Goal: Task Accomplishment & Management: Manage account settings

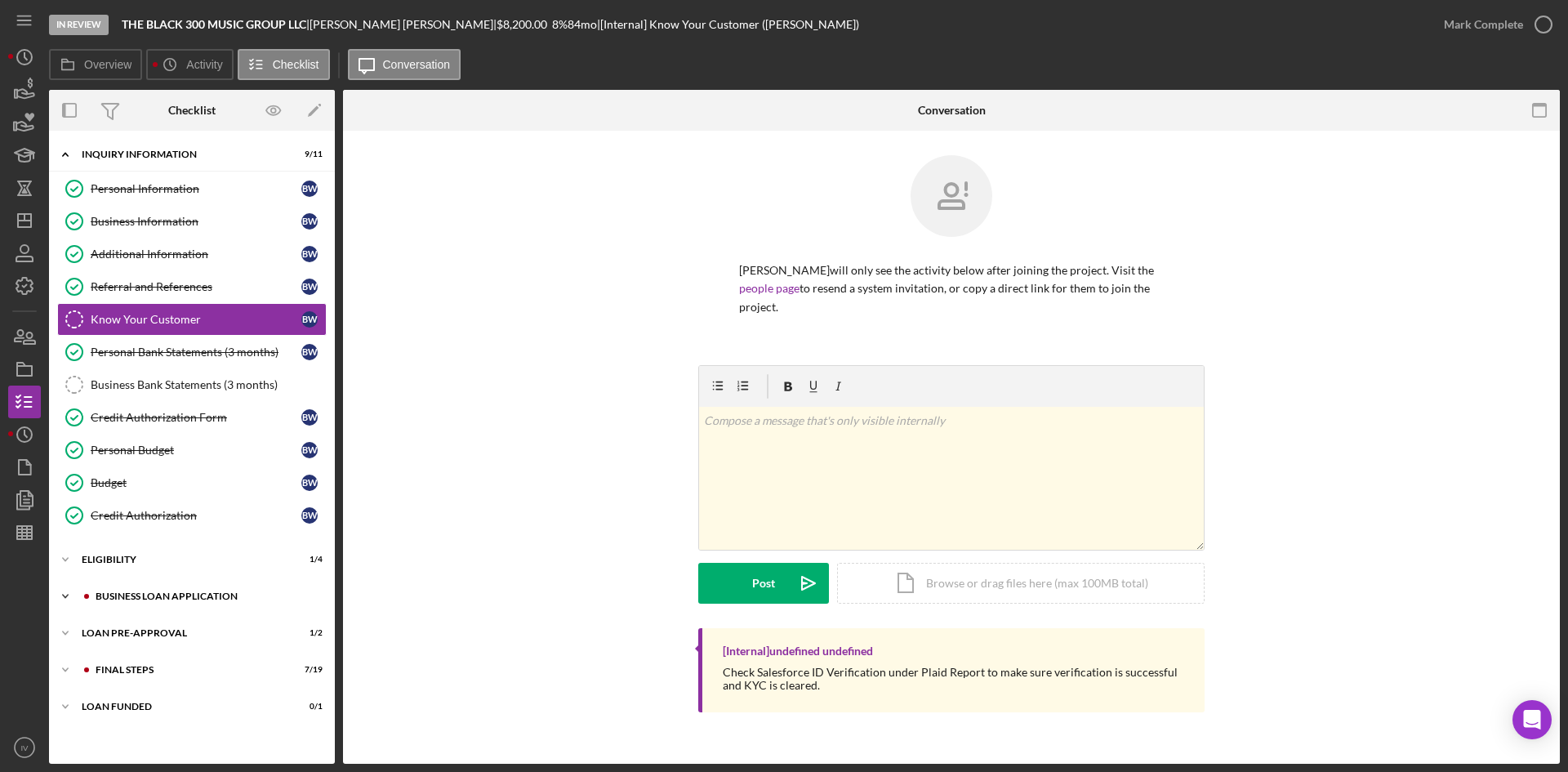
click at [128, 597] on div "BUSINESS LOAN APPLICATION" at bounding box center [205, 597] width 219 height 10
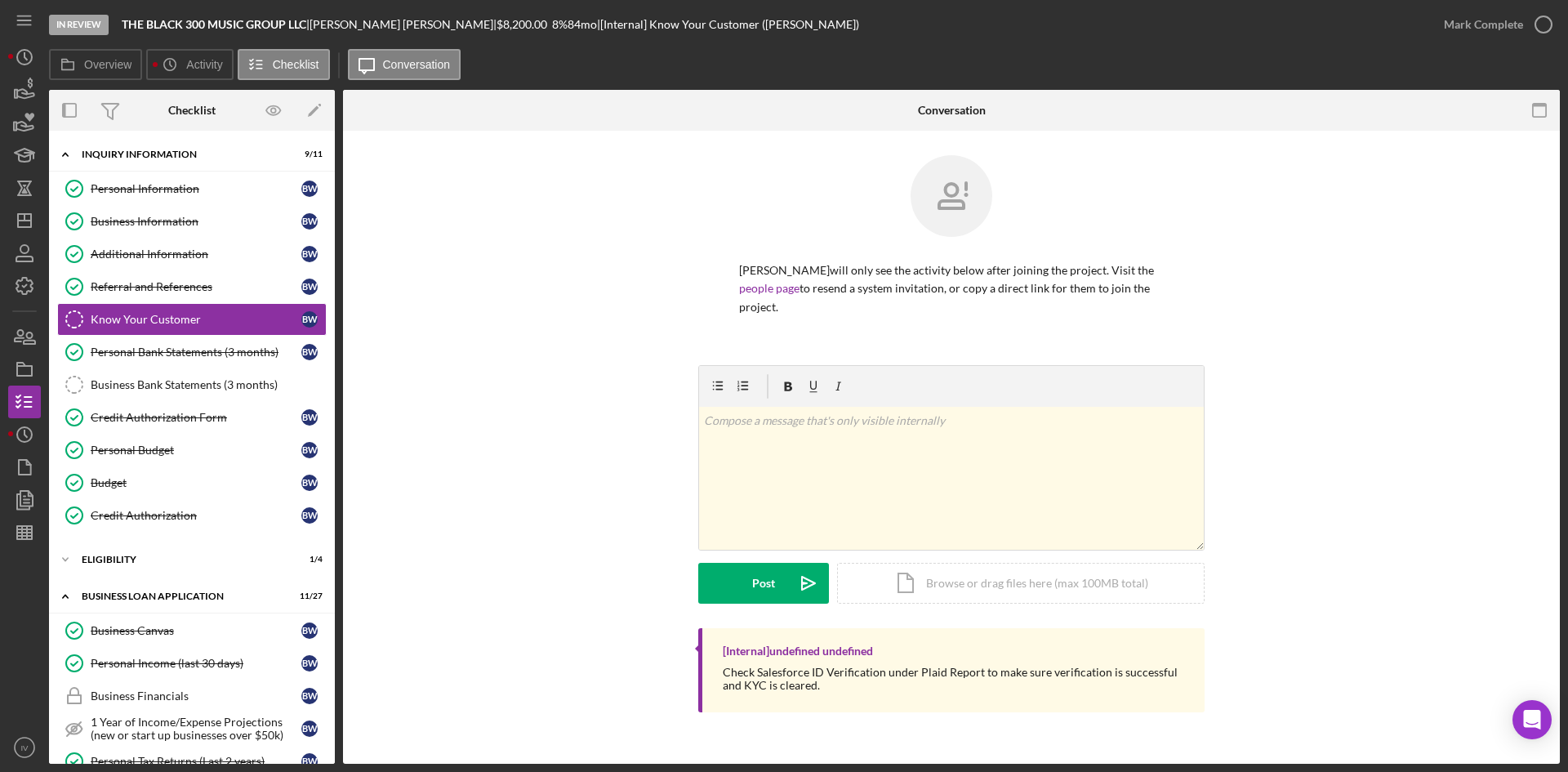
scroll to position [327, 0]
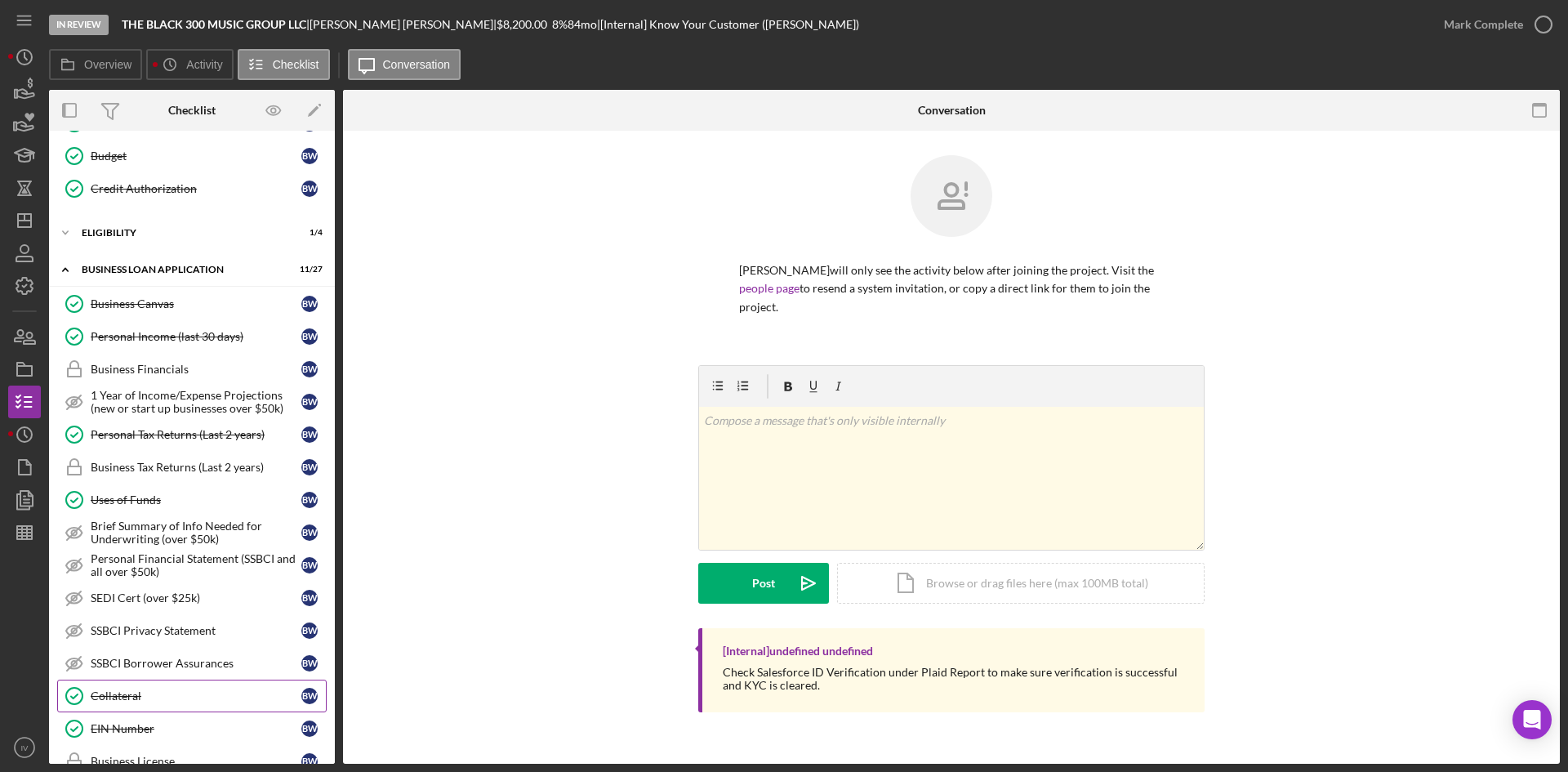
click at [188, 692] on div "Collateral" at bounding box center [196, 696] width 210 height 13
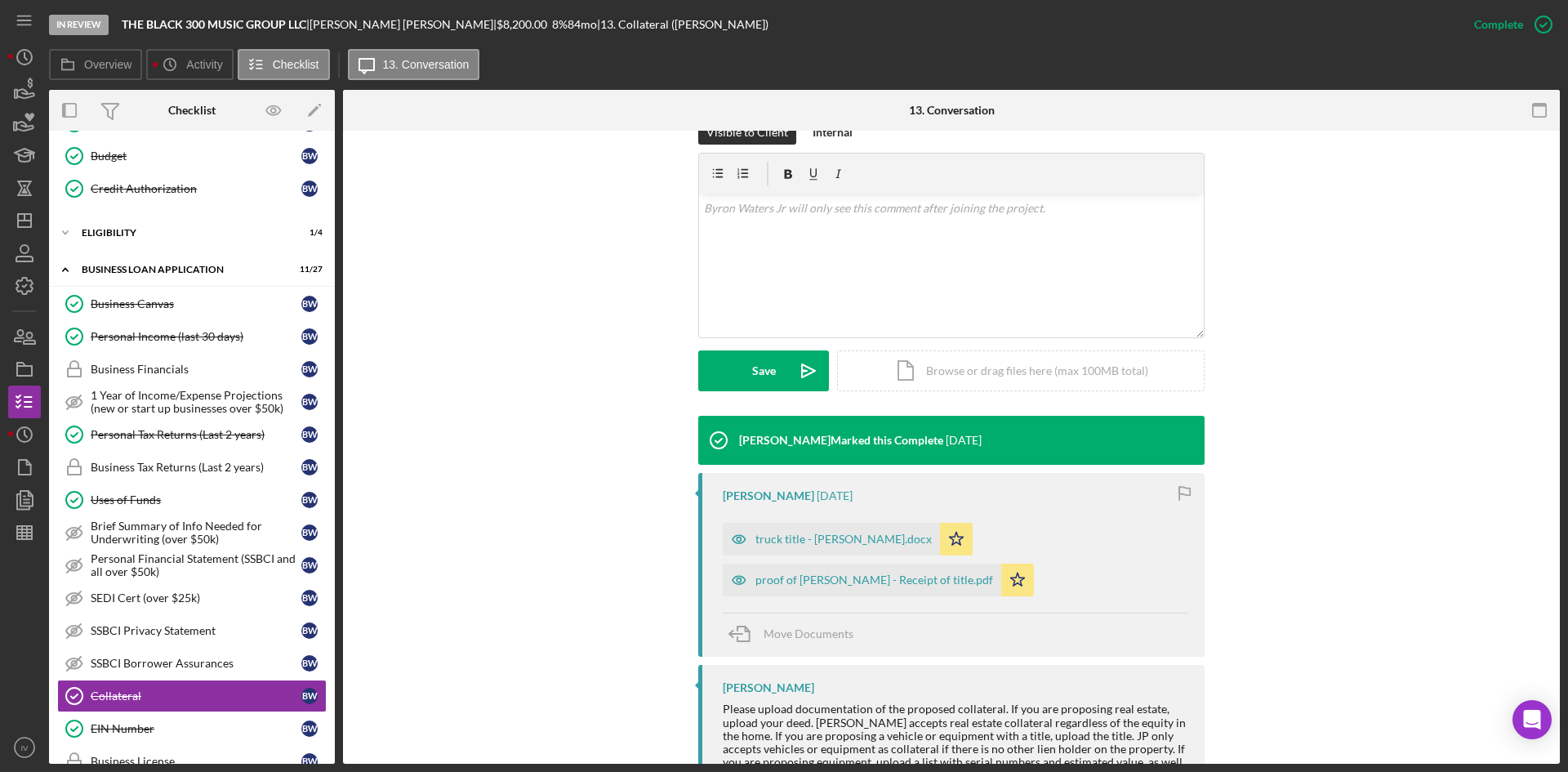
scroll to position [275, 0]
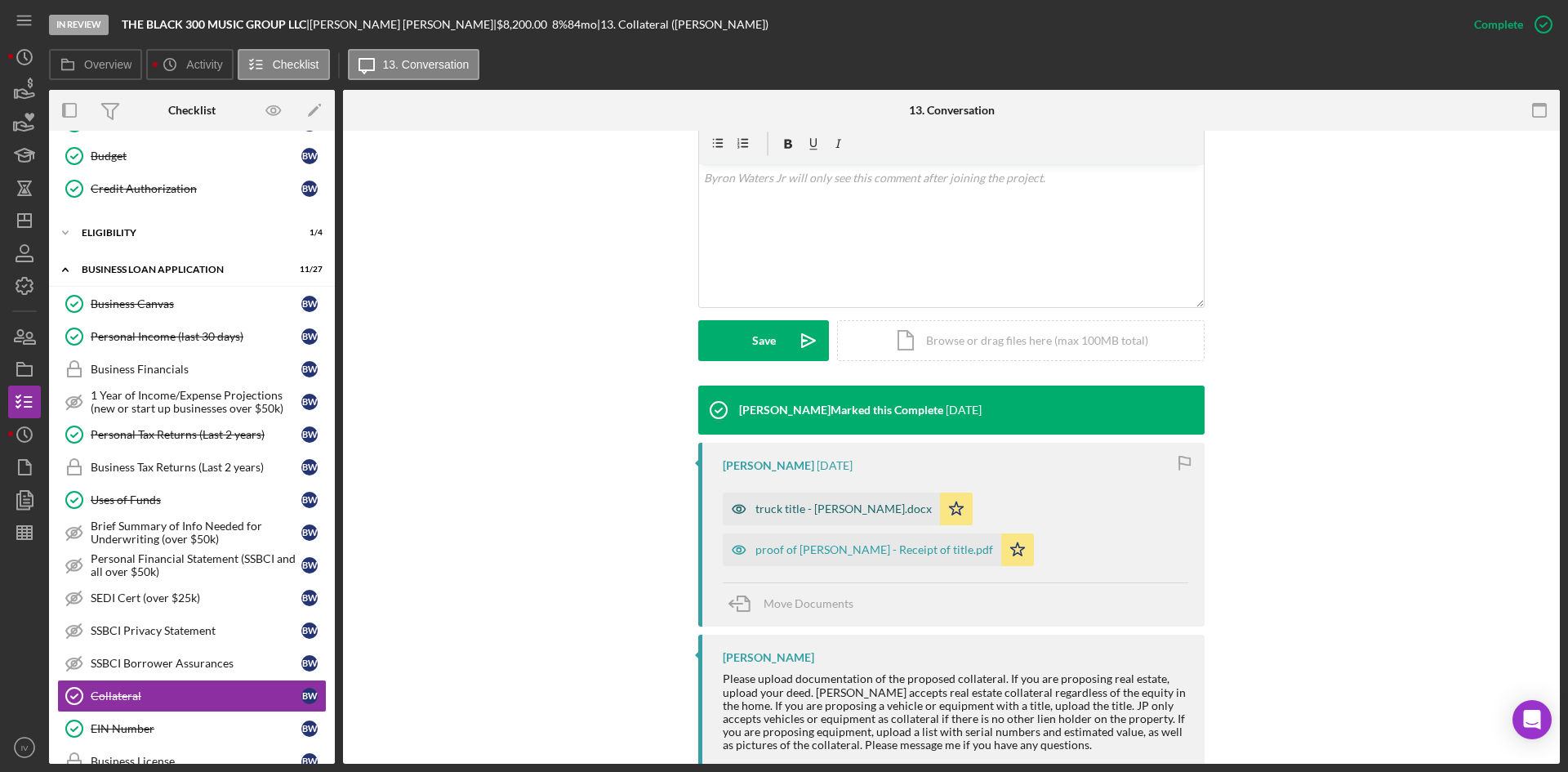
click at [813, 511] on div "truck title - [PERSON_NAME].docx" at bounding box center [844, 509] width 176 height 13
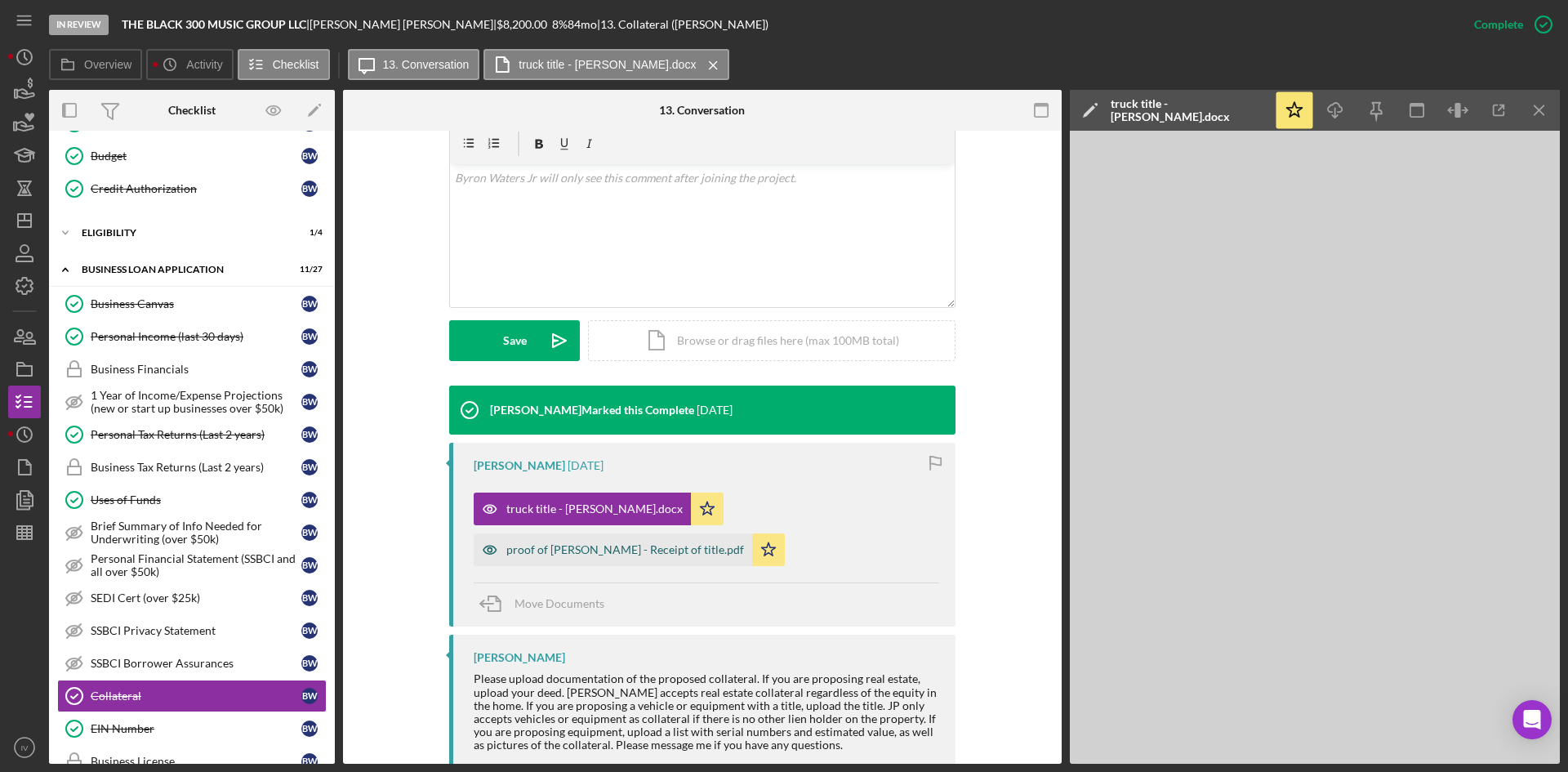
click at [752, 534] on div "proof of [PERSON_NAME] - Receipt of title.pdf" at bounding box center [613, 549] width 279 height 32
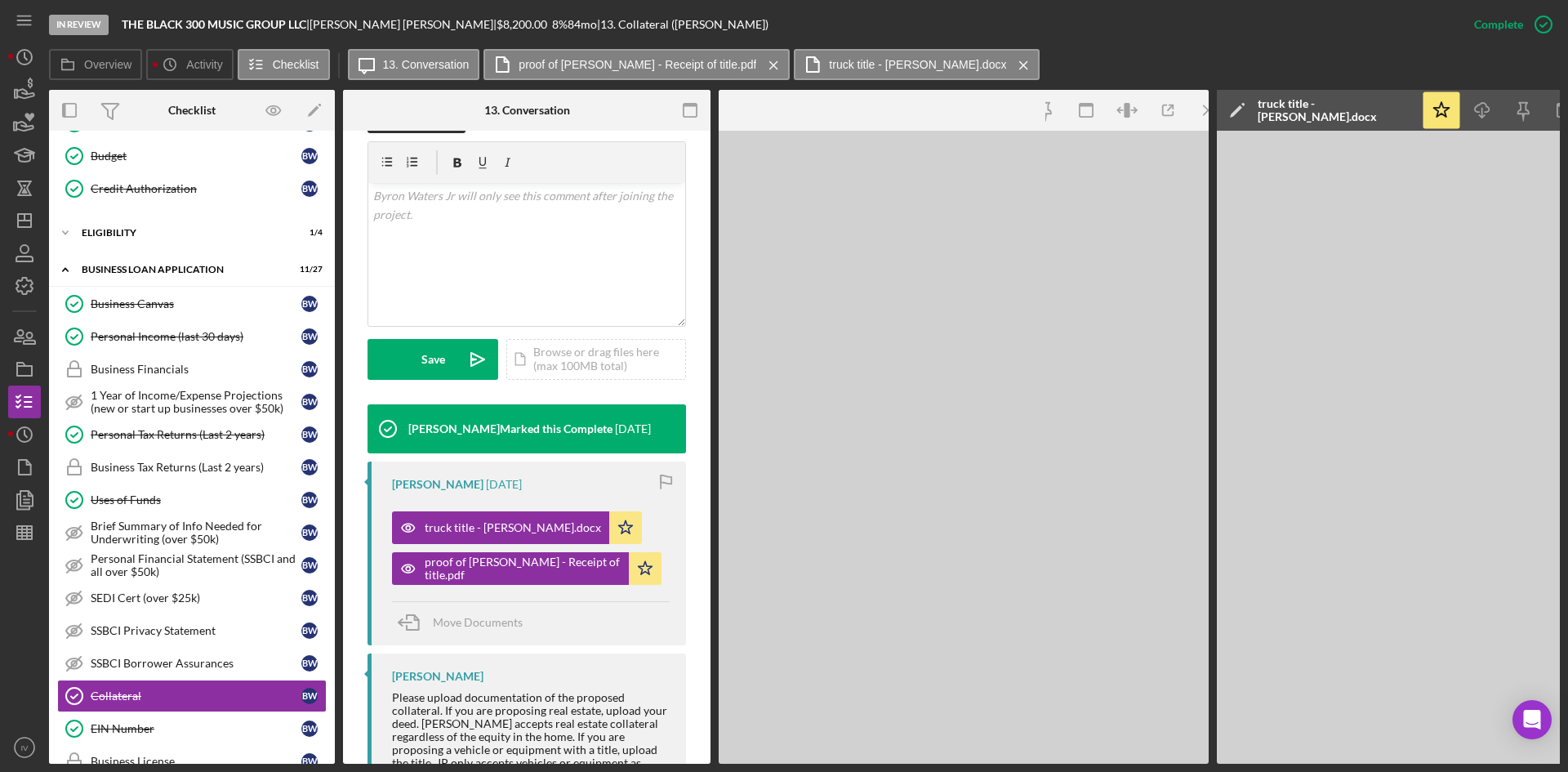
scroll to position [295, 0]
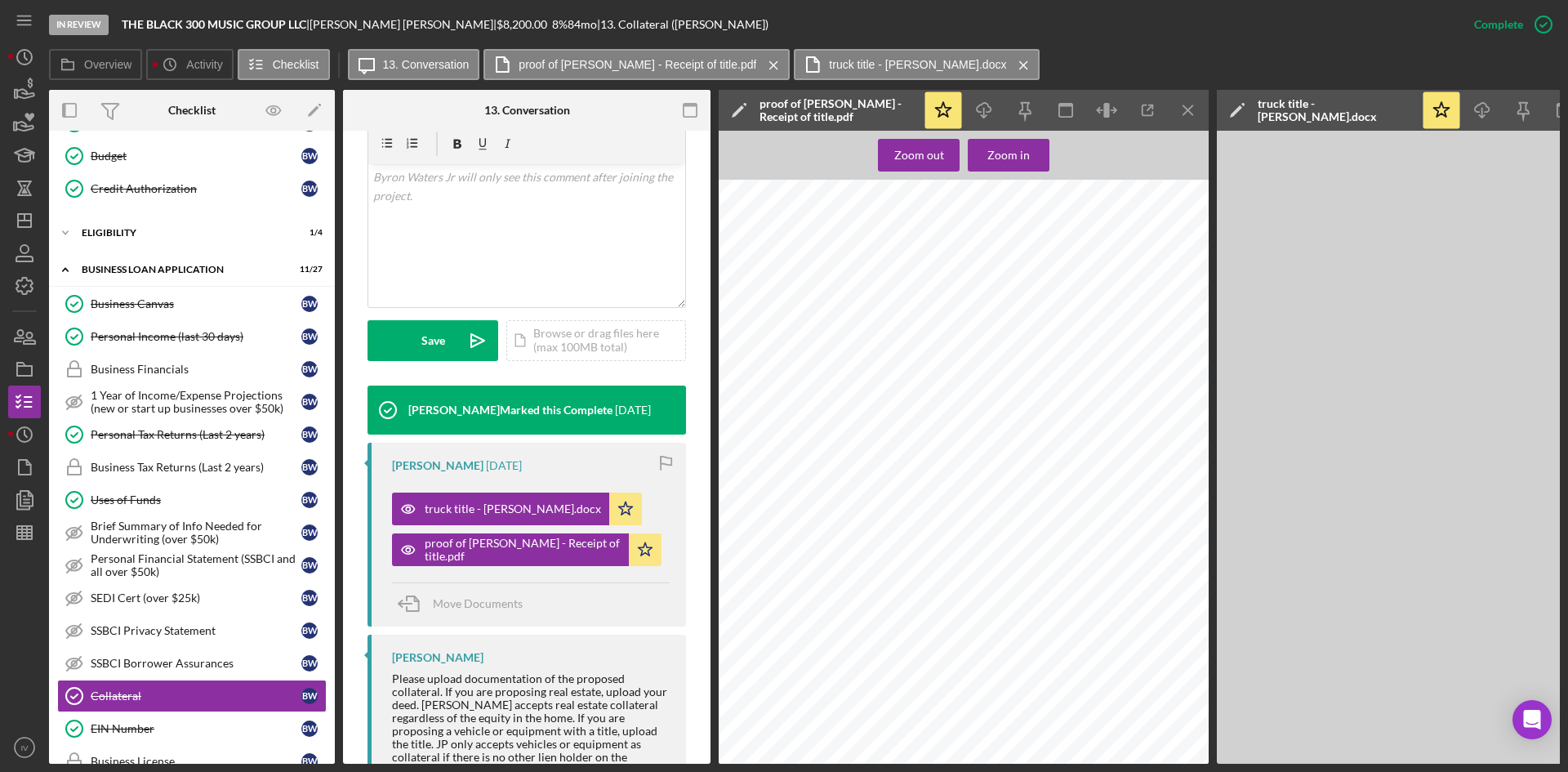
drag, startPoint x: 1107, startPoint y: 764, endPoint x: 1168, endPoint y: 769, distance: 61.2
click at [1168, 769] on div "In Review THE BLACK 300 MUSIC GROUP LLC | [PERSON_NAME] | $8,200.00 8 % 84 mo |…" at bounding box center [784, 386] width 1568 height 772
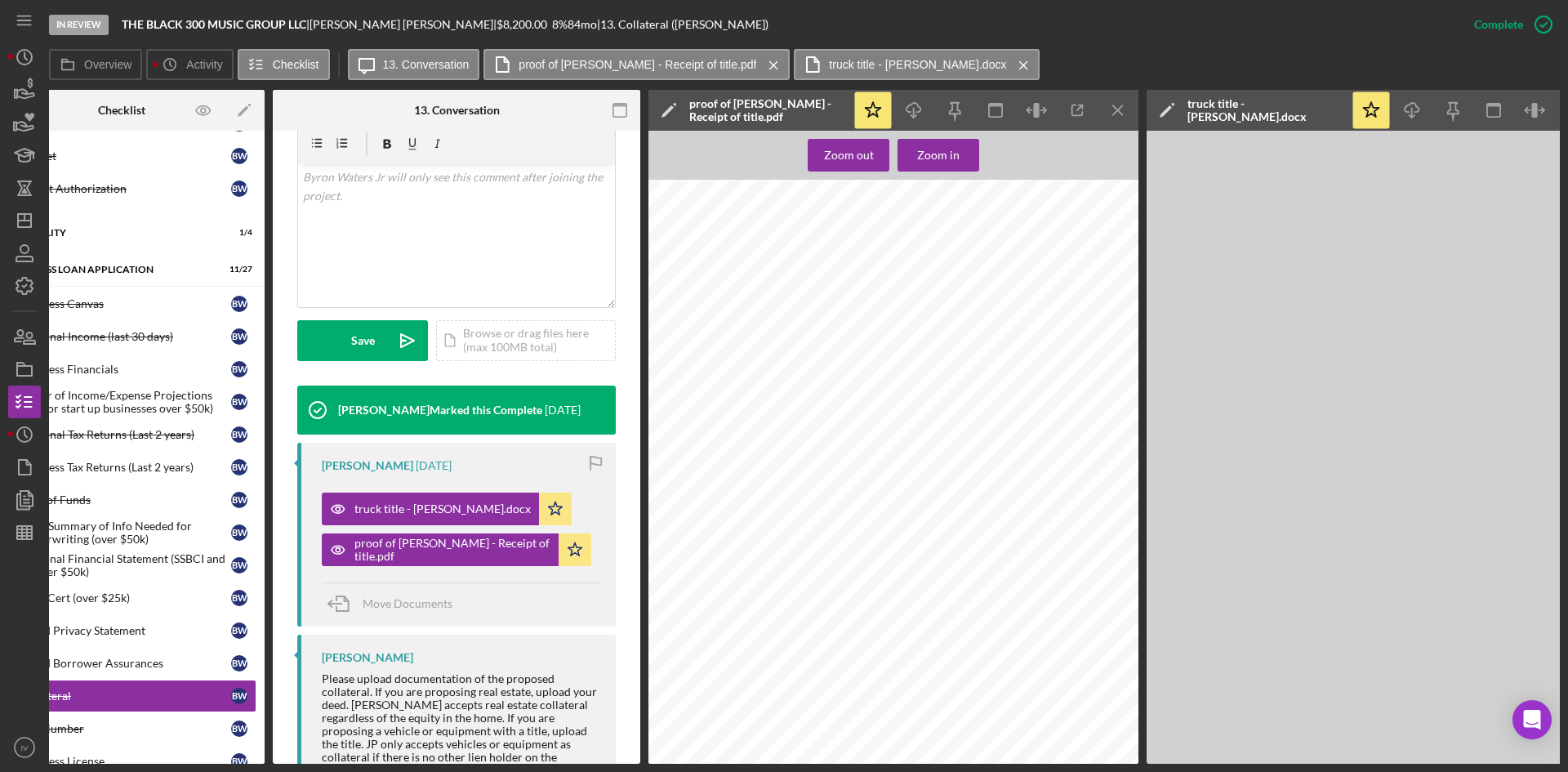
scroll to position [0, 111]
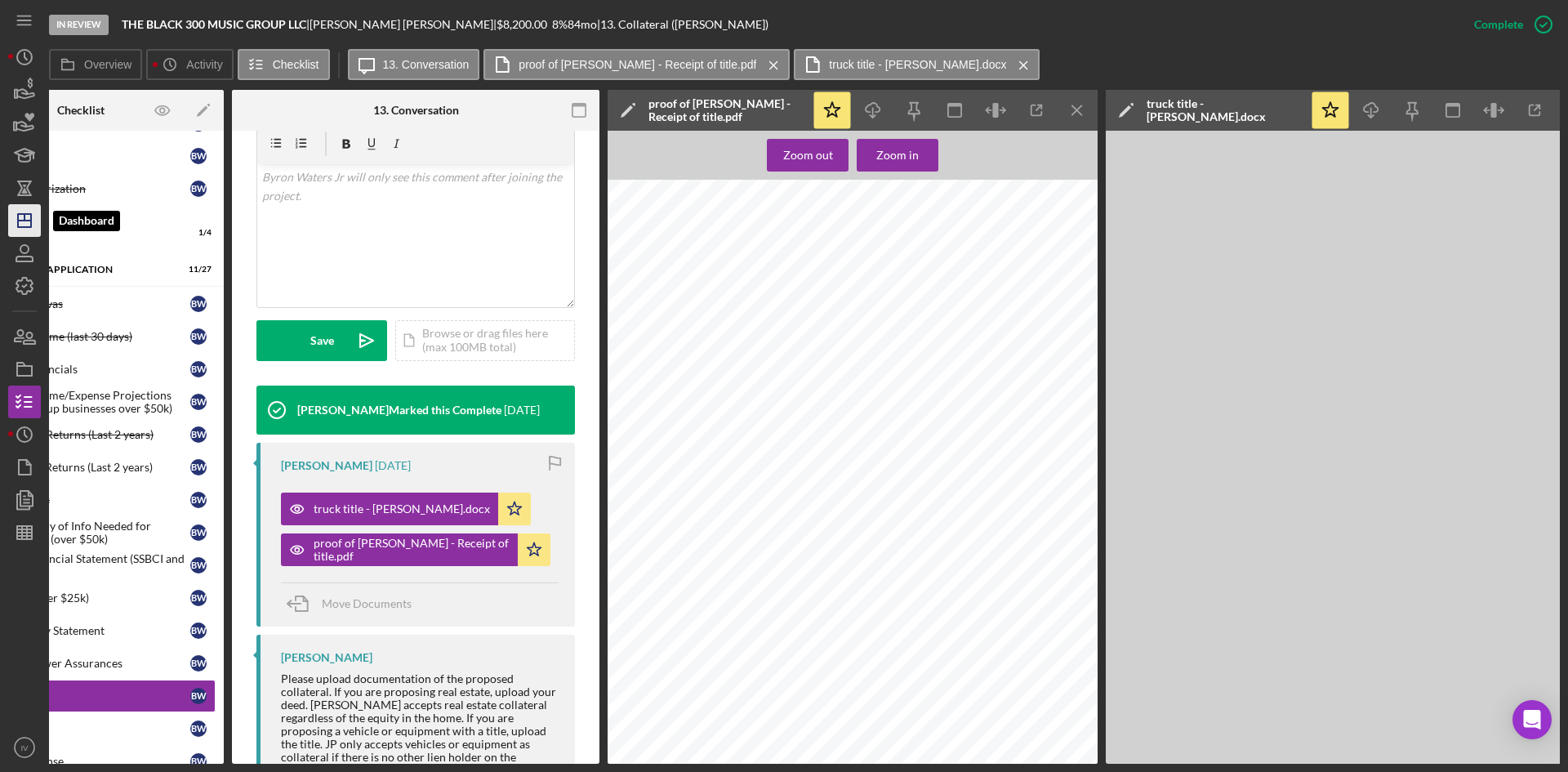
click at [27, 213] on icon "Icon/Dashboard" at bounding box center [24, 221] width 41 height 41
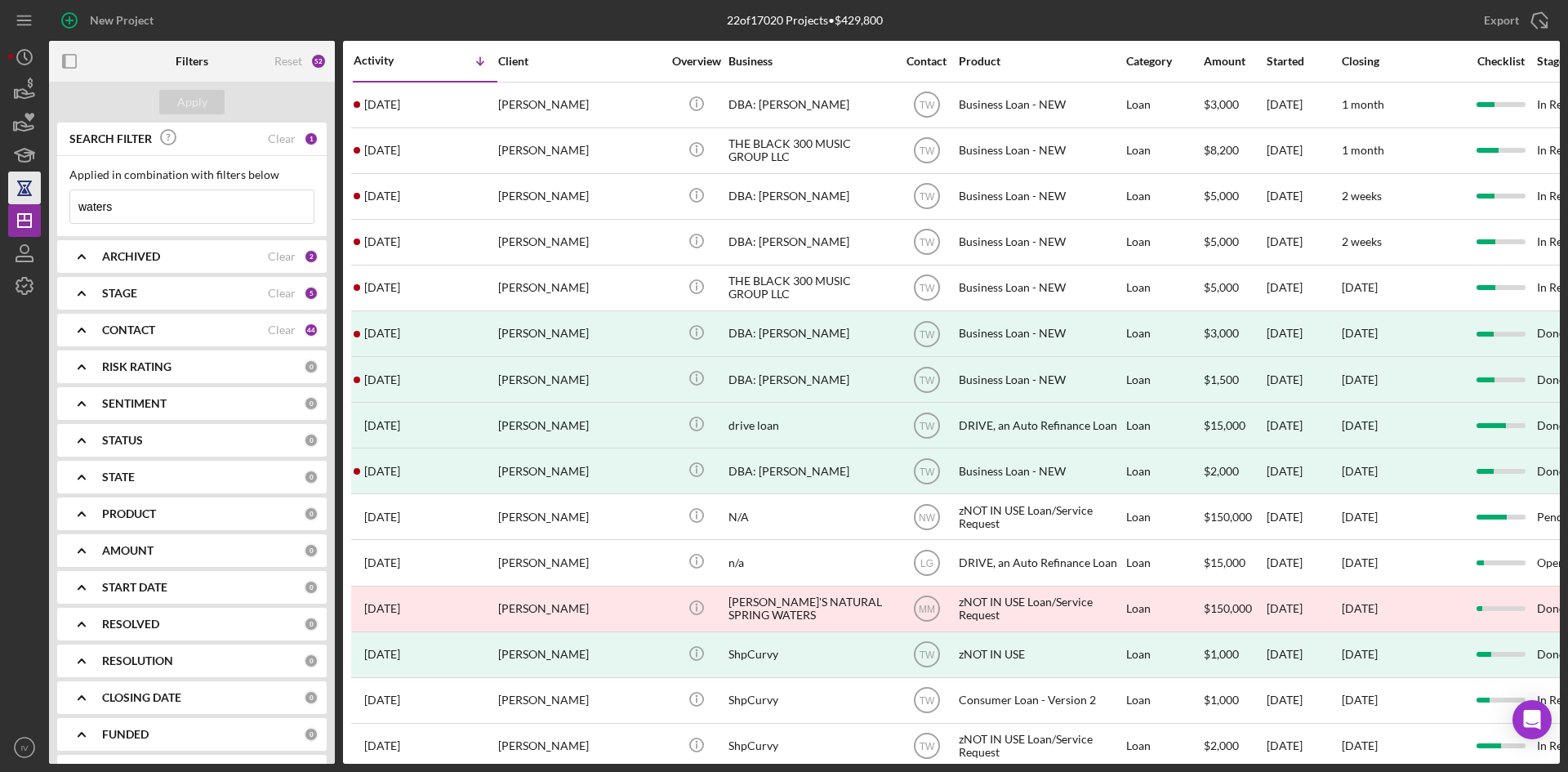
drag, startPoint x: 131, startPoint y: 210, endPoint x: 18, endPoint y: 197, distance: 113.7
click at [18, 197] on div "New Project 22 of 17020 Projects • $429,800 waters Export Icon/Export Filters R…" at bounding box center [784, 381] width 1551 height 764
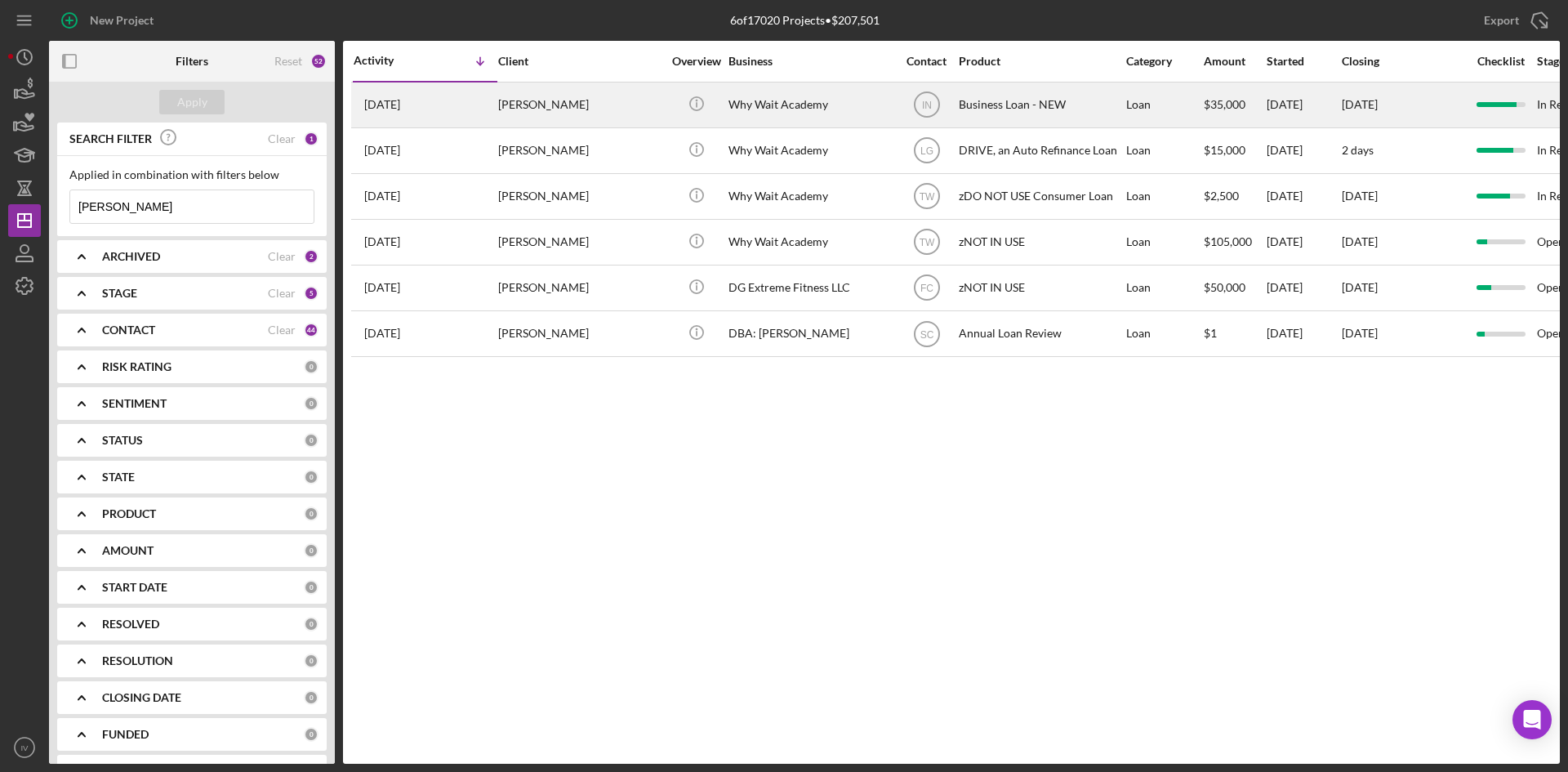
type input "[PERSON_NAME]"
click at [573, 113] on div "[PERSON_NAME]" at bounding box center [580, 104] width 163 height 43
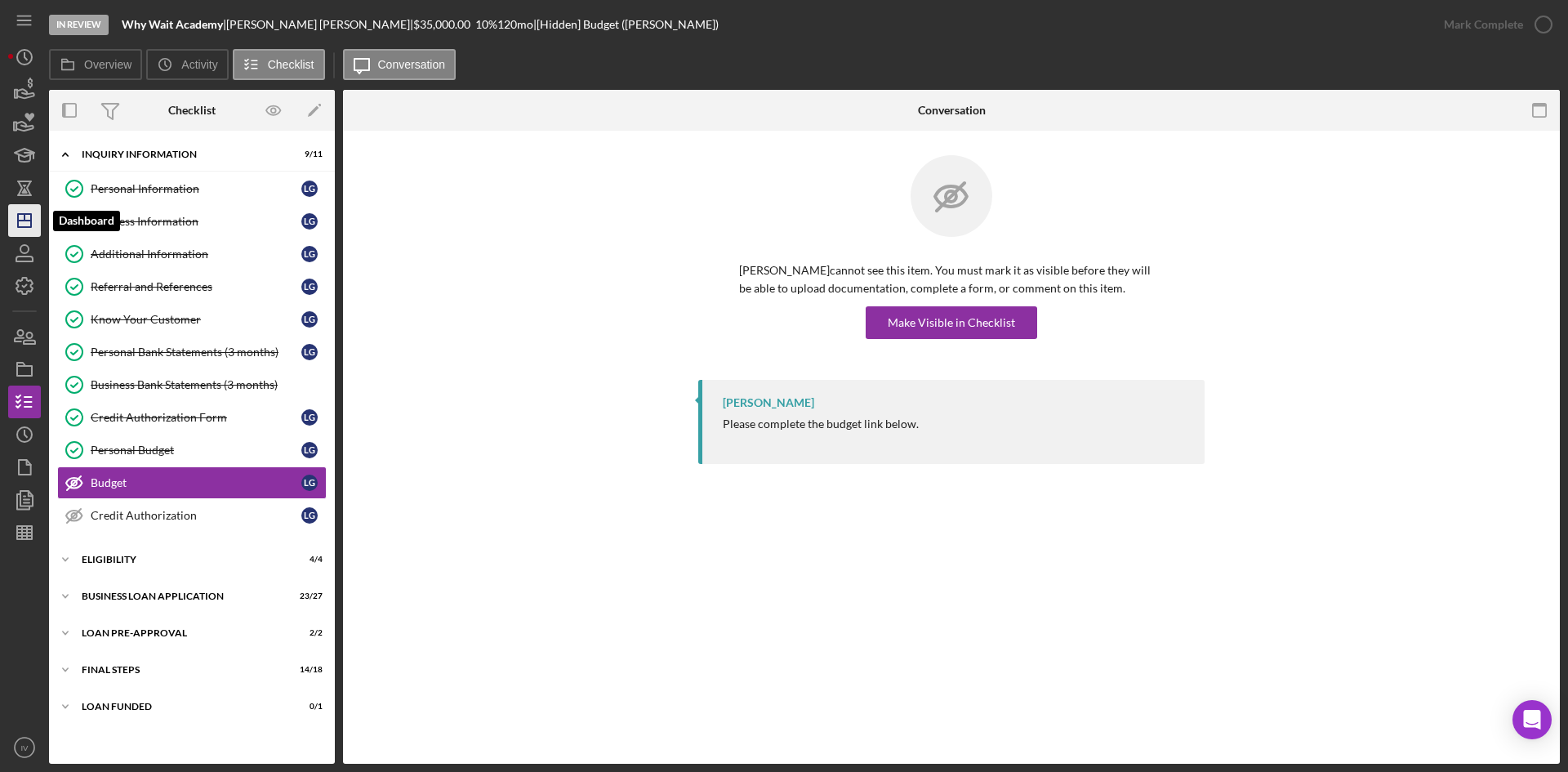
click at [22, 226] on icon "Icon/Dashboard" at bounding box center [24, 221] width 41 height 41
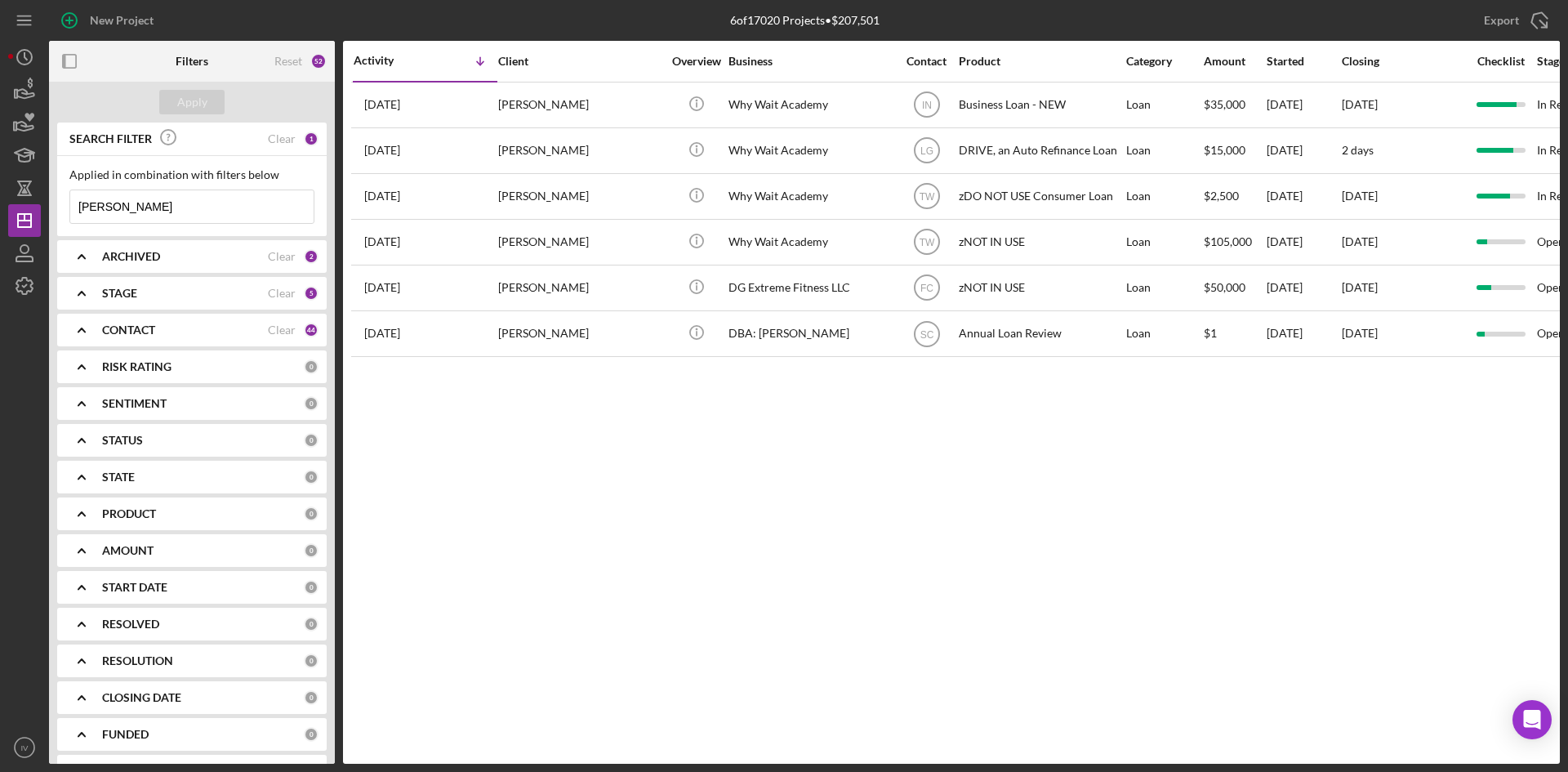
drag, startPoint x: 156, startPoint y: 212, endPoint x: 0, endPoint y: 188, distance: 157.8
click at [0, 188] on div "New Project 6 of 17020 Projects • $207,501 [PERSON_NAME] Export Icon/Export Fil…" at bounding box center [784, 386] width 1568 height 772
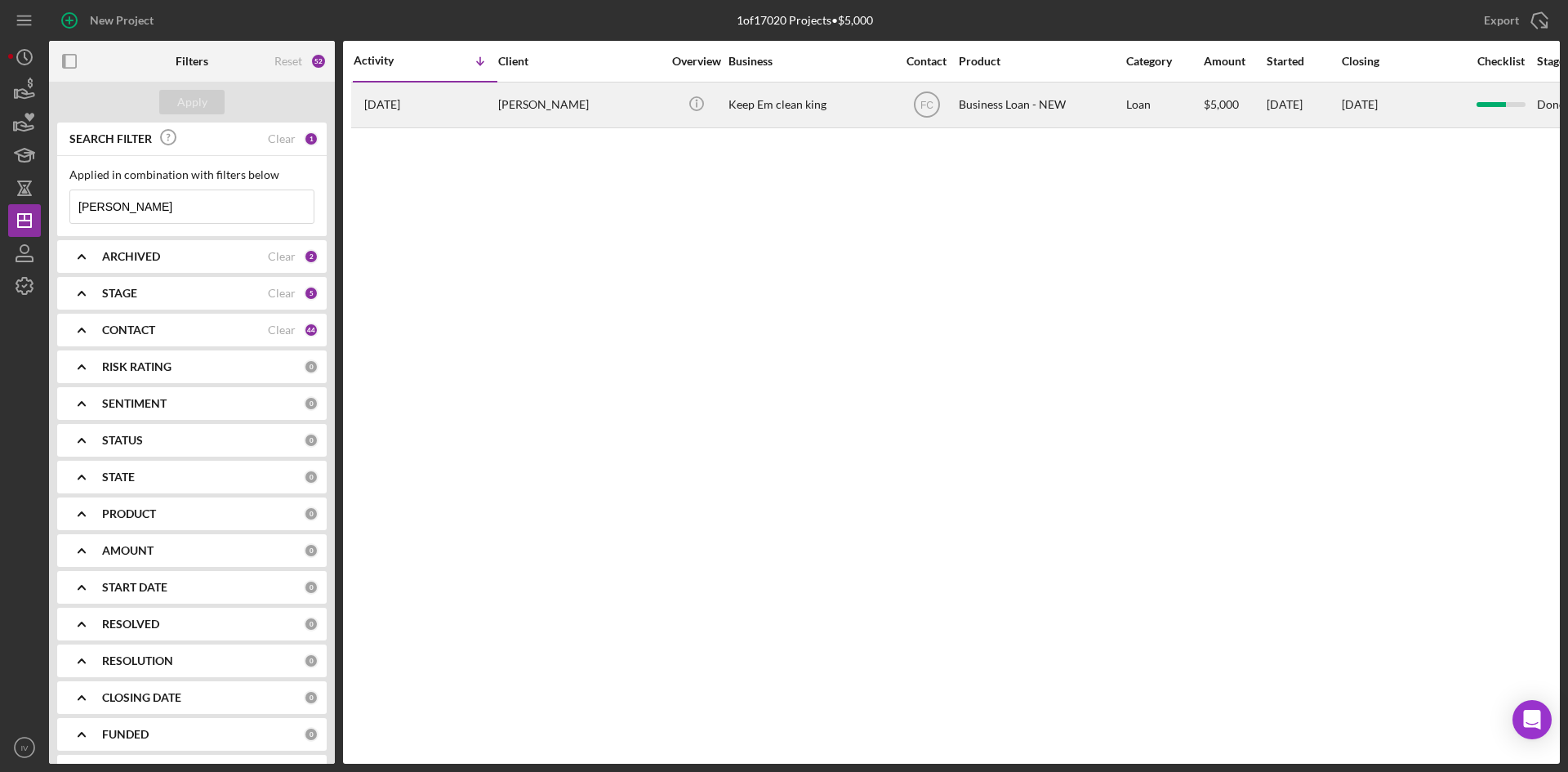
type input "[PERSON_NAME]"
click at [528, 93] on div "[PERSON_NAME]" at bounding box center [580, 104] width 163 height 43
